Goal: Transaction & Acquisition: Book appointment/travel/reservation

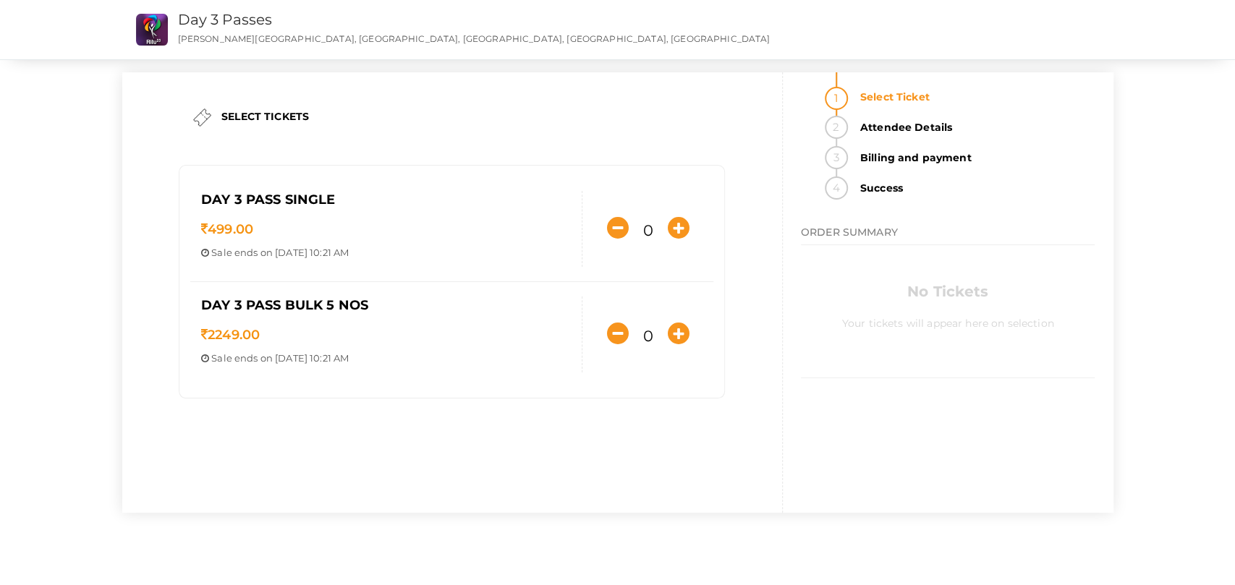
click at [584, 131] on div "SELECT TICKETS" at bounding box center [452, 117] width 532 height 33
click at [649, 82] on div "SELECT TICKETS Day 3 Pass Single 499.00 Sale ends on Oct 19, 2025 10:21 AM Sale…" at bounding box center [452, 258] width 532 height 373
